Goal: Information Seeking & Learning: Learn about a topic

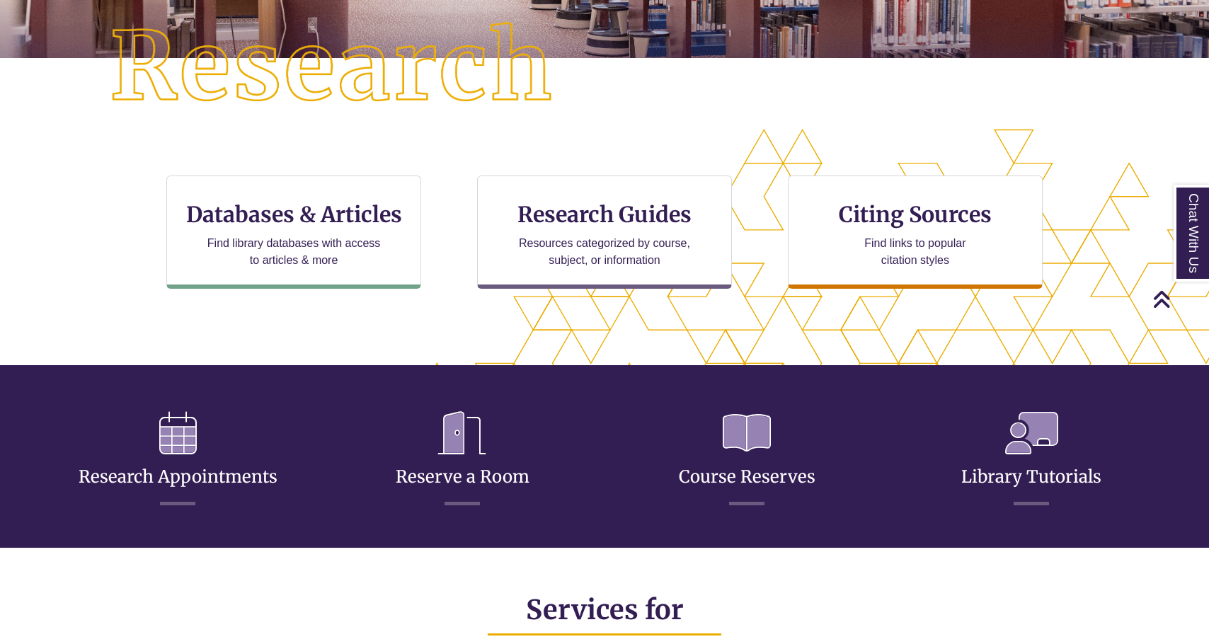
scroll to position [354, 0]
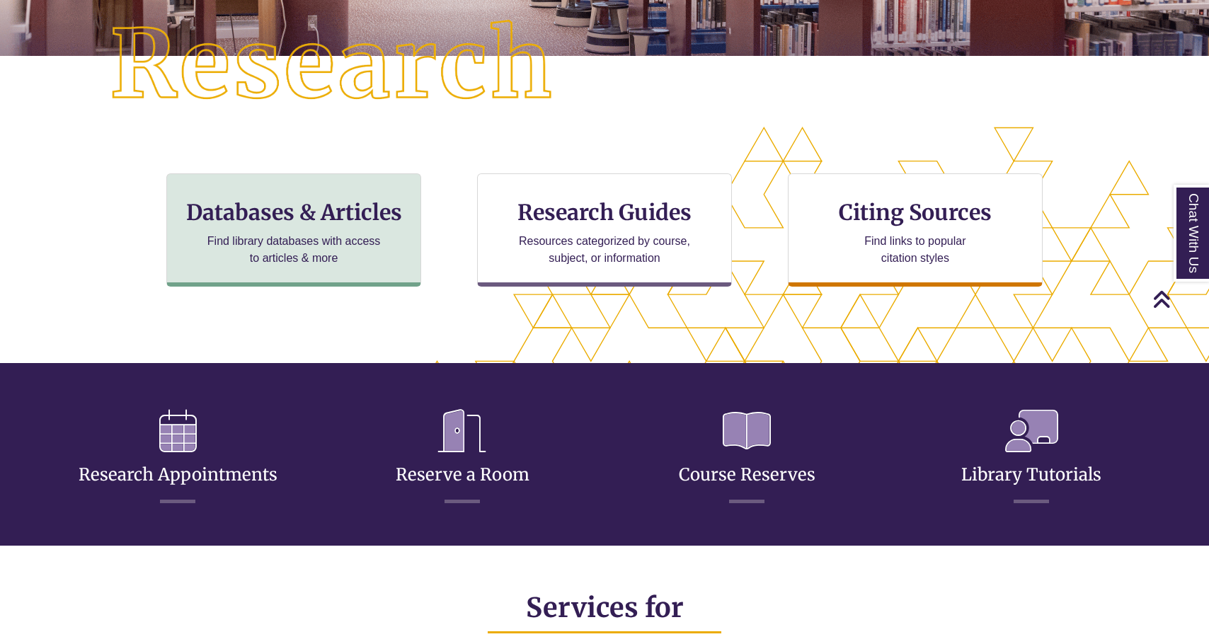
click at [333, 213] on h3 "Databases & Articles" at bounding box center [293, 212] width 231 height 27
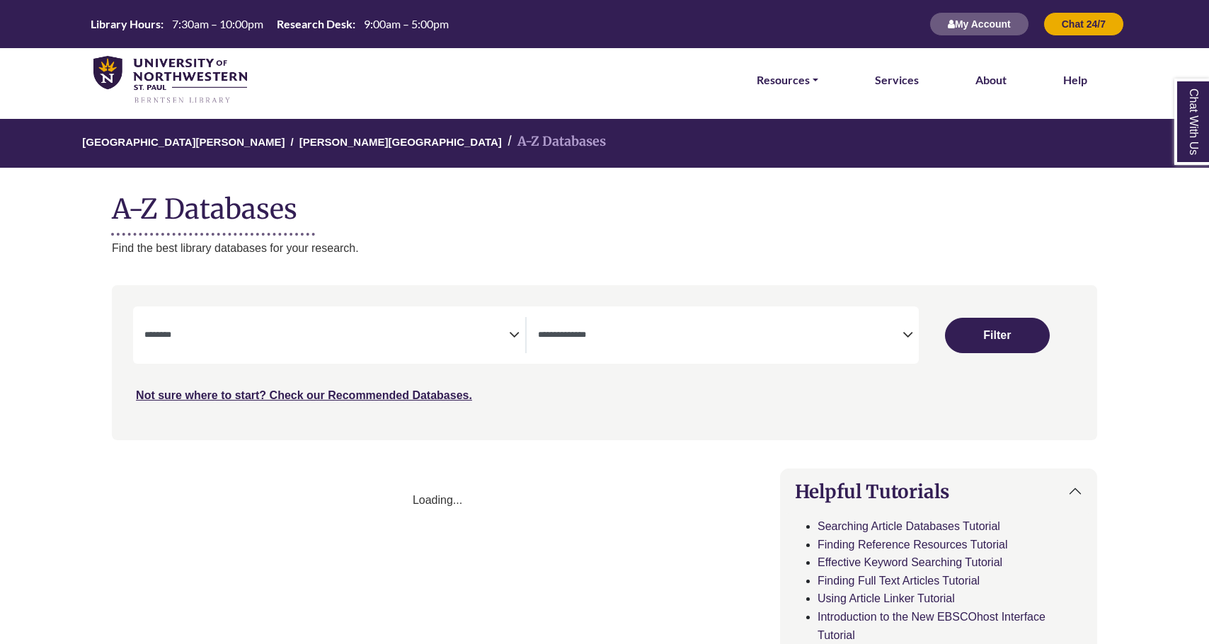
select select "Database Subject Filter"
select select "Database Types Filter"
select select "Database Subject Filter"
select select "Database Types Filter"
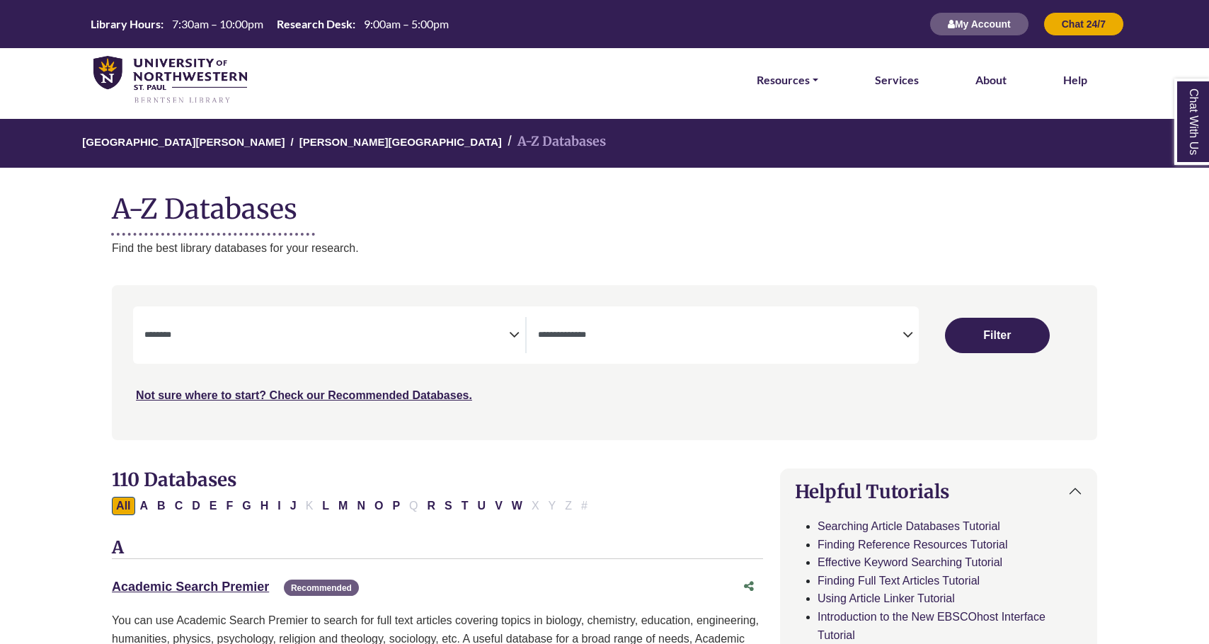
click at [423, 331] on textarea "Search" at bounding box center [326, 336] width 364 height 11
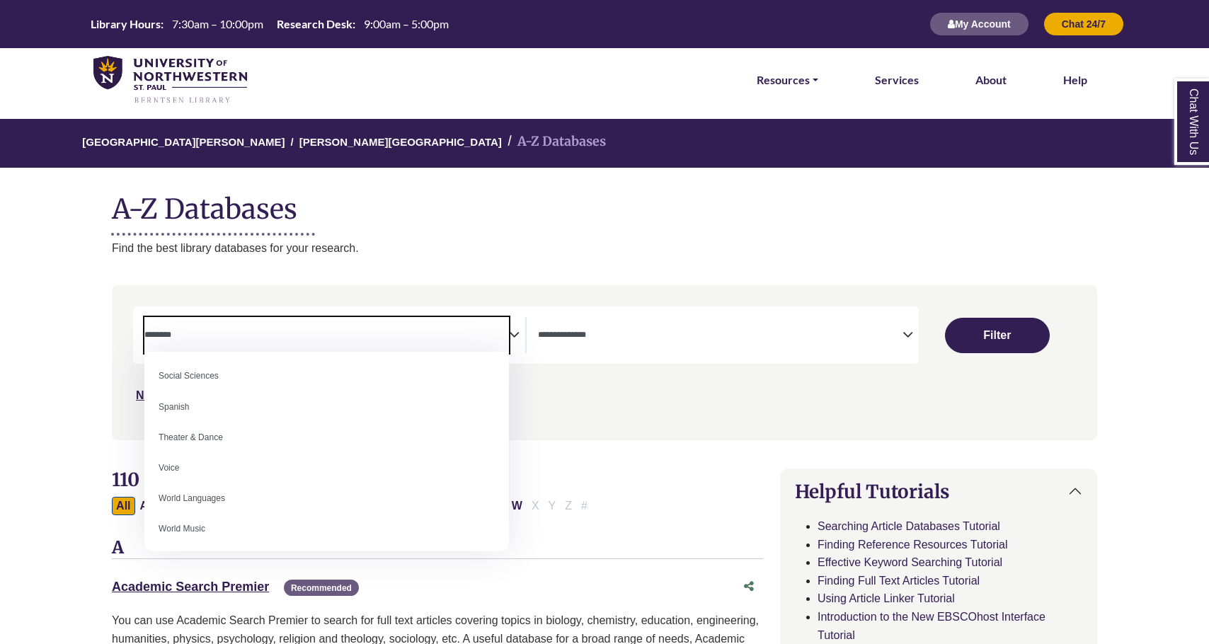
scroll to position [11, 0]
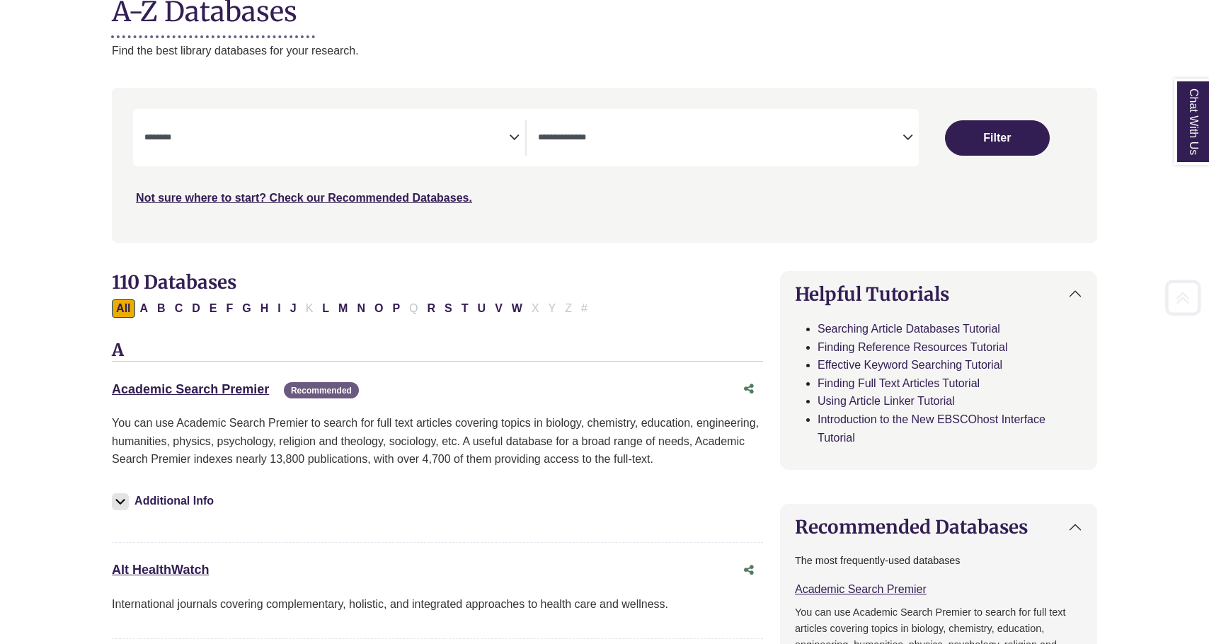
scroll to position [270, 0]
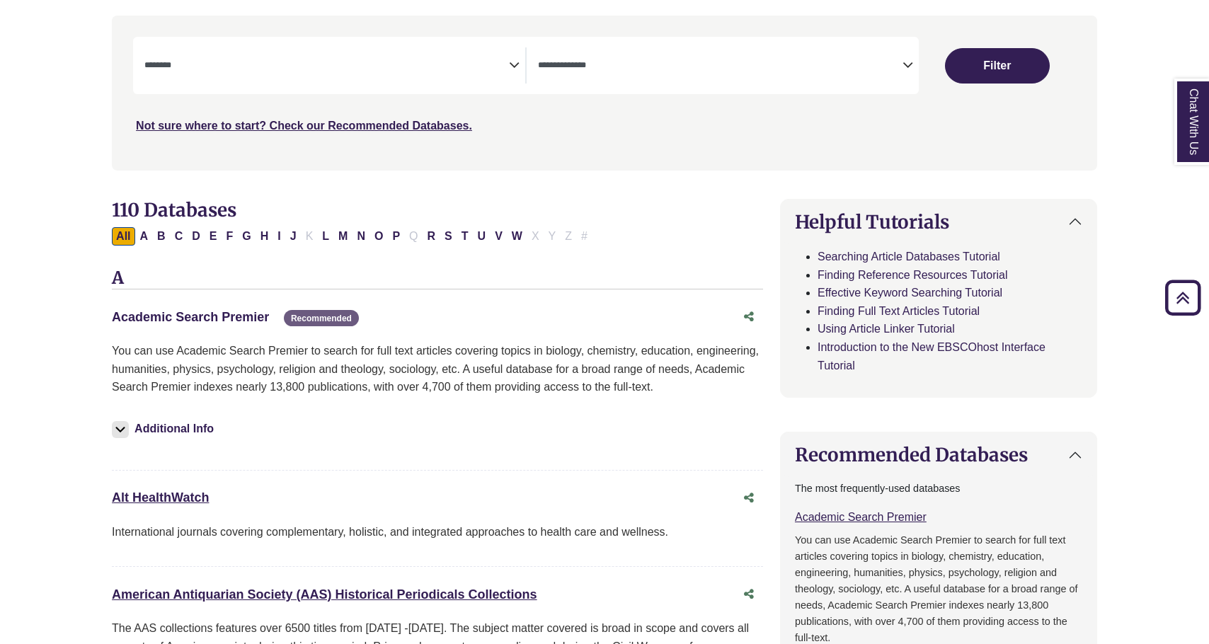
click at [209, 314] on link "Academic Search Premier This link opens in a new window" at bounding box center [190, 317] width 157 height 14
